Goal: Information Seeking & Learning: Learn about a topic

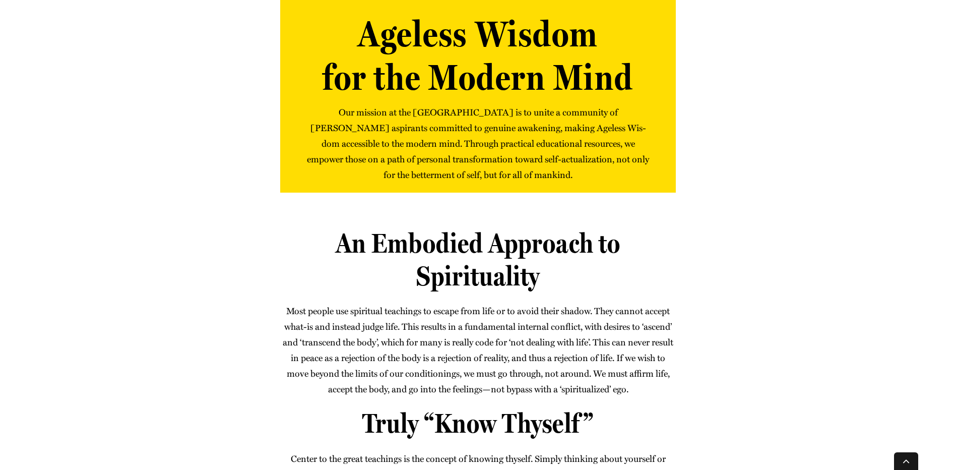
scroll to position [151, 0]
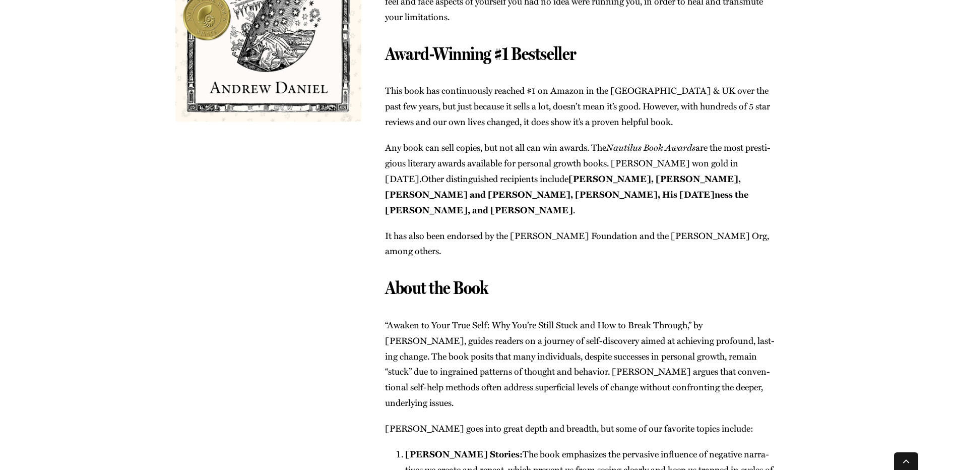
scroll to position [302, 0]
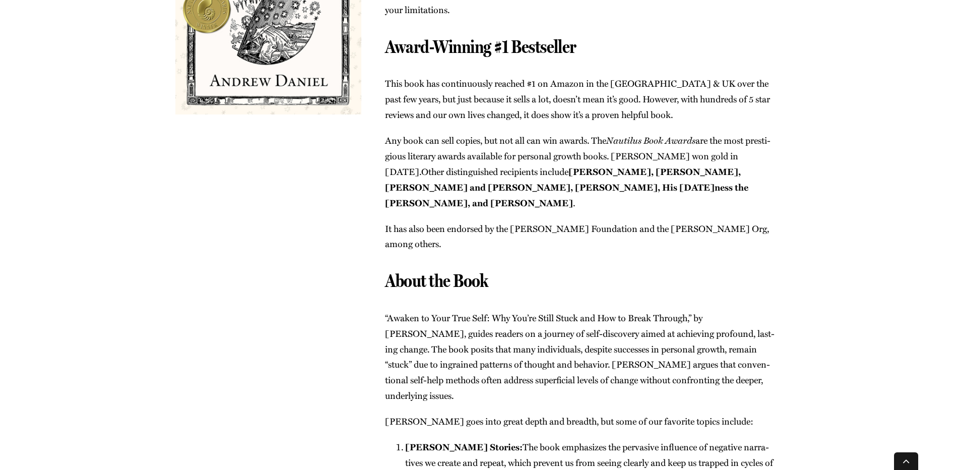
drag, startPoint x: 429, startPoint y: 202, endPoint x: 438, endPoint y: 206, distance: 10.1
